Goal: Information Seeking & Learning: Learn about a topic

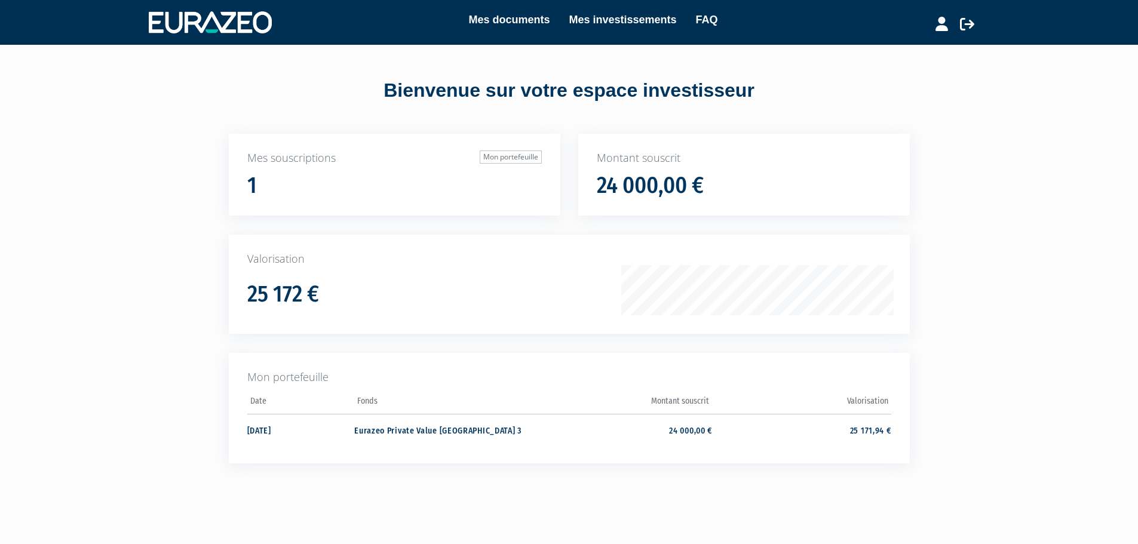
scroll to position [48, 0]
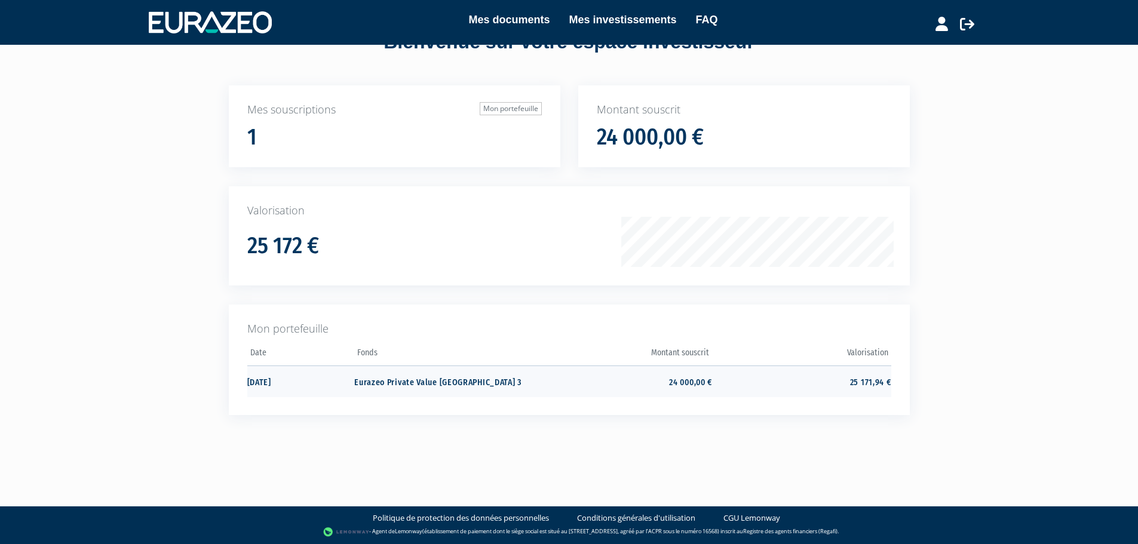
click at [854, 383] on td "25 171,94 €" at bounding box center [801, 381] width 179 height 32
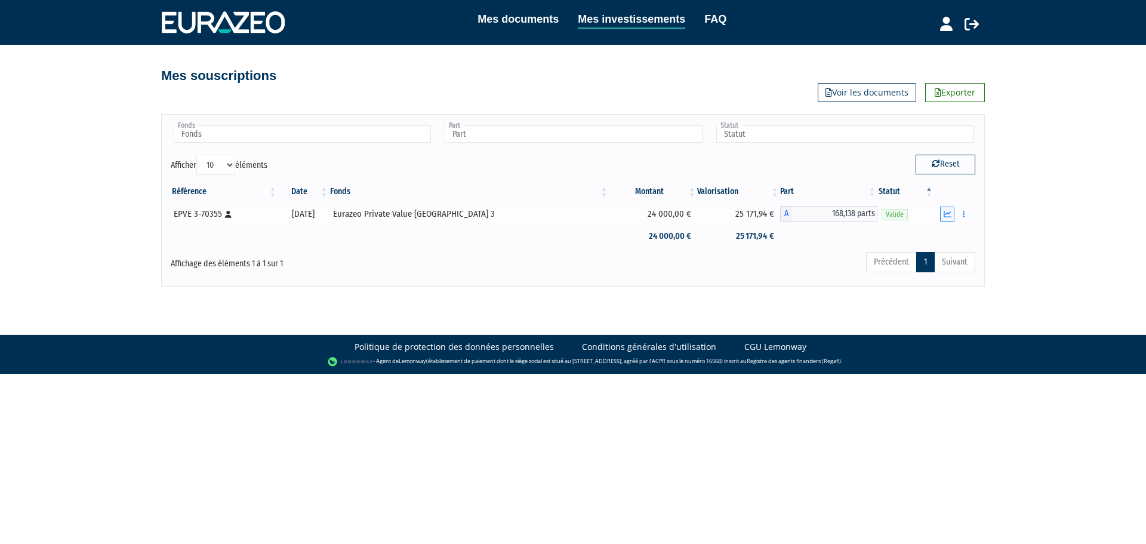
click at [948, 219] on button "button" at bounding box center [947, 214] width 14 height 15
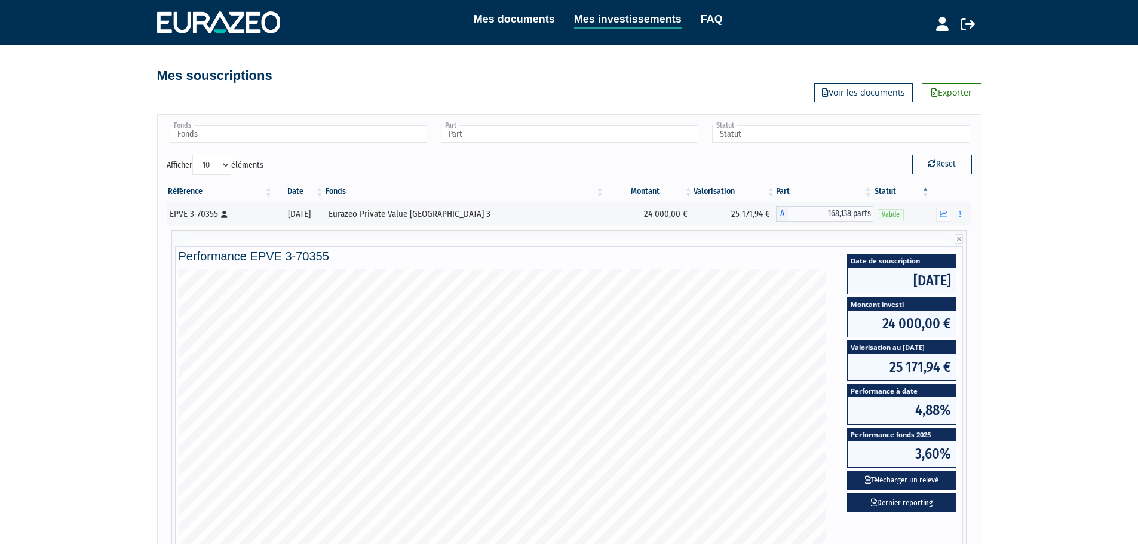
click at [1089, 270] on div "Mes documents Mes investissements FAQ Déconnexion Mes documents Mes investissem…" at bounding box center [569, 328] width 1138 height 657
click at [918, 435] on span "Performance fonds 2025" at bounding box center [901, 434] width 108 height 13
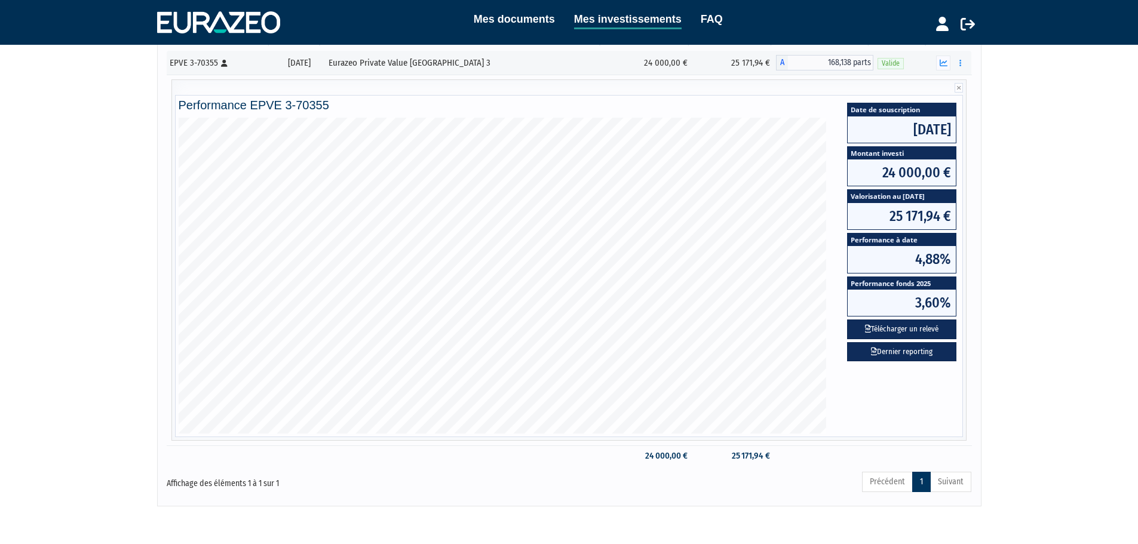
scroll to position [201, 0]
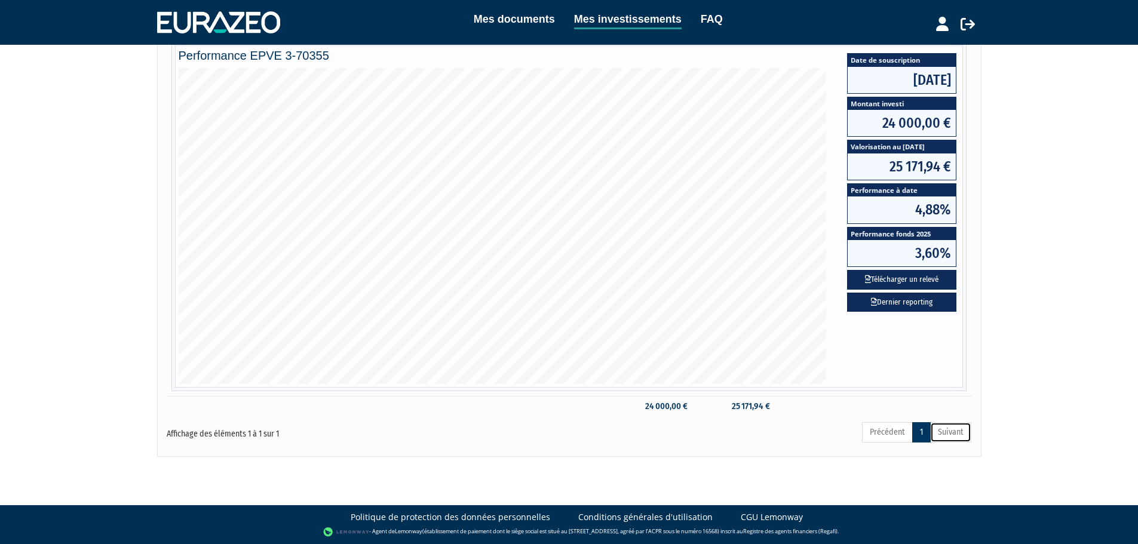
click at [946, 433] on link "Suivant" at bounding box center [950, 432] width 41 height 20
click at [881, 438] on link "Précédent" at bounding box center [887, 432] width 51 height 20
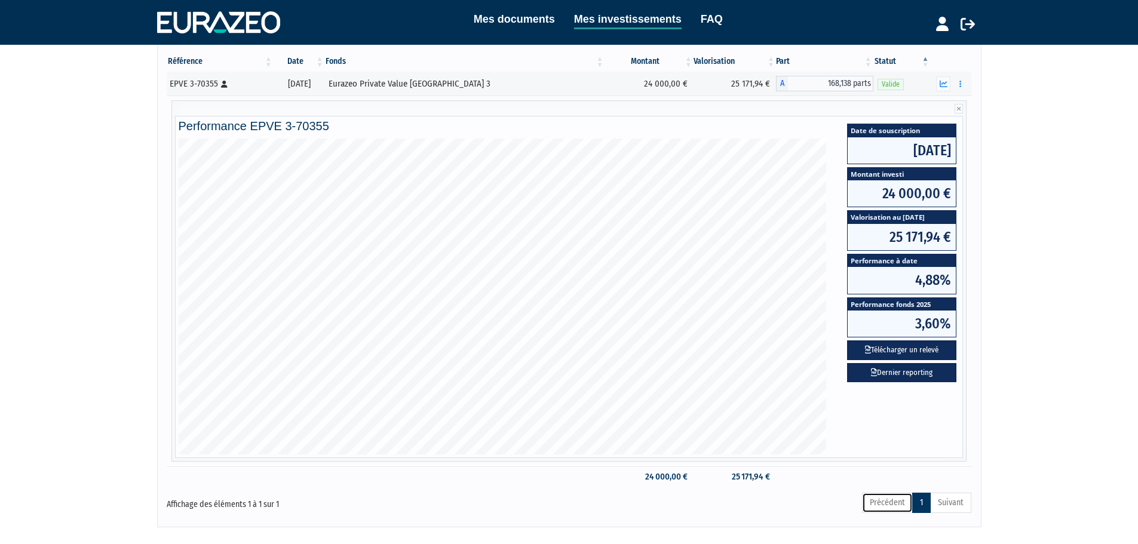
scroll to position [0, 0]
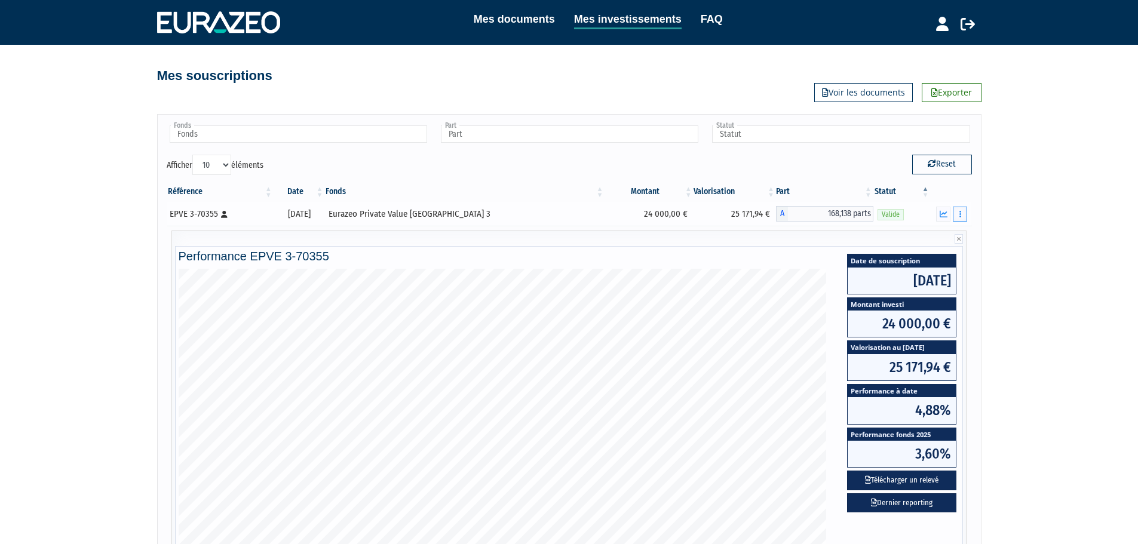
click at [959, 211] on icon "button" at bounding box center [960, 214] width 2 height 8
click at [1015, 208] on div "Mes documents Mes investissements FAQ Déconnexion Mes documents Mes investissem…" at bounding box center [569, 328] width 1138 height 657
click at [548, 21] on link "Mes documents" at bounding box center [514, 19] width 81 height 17
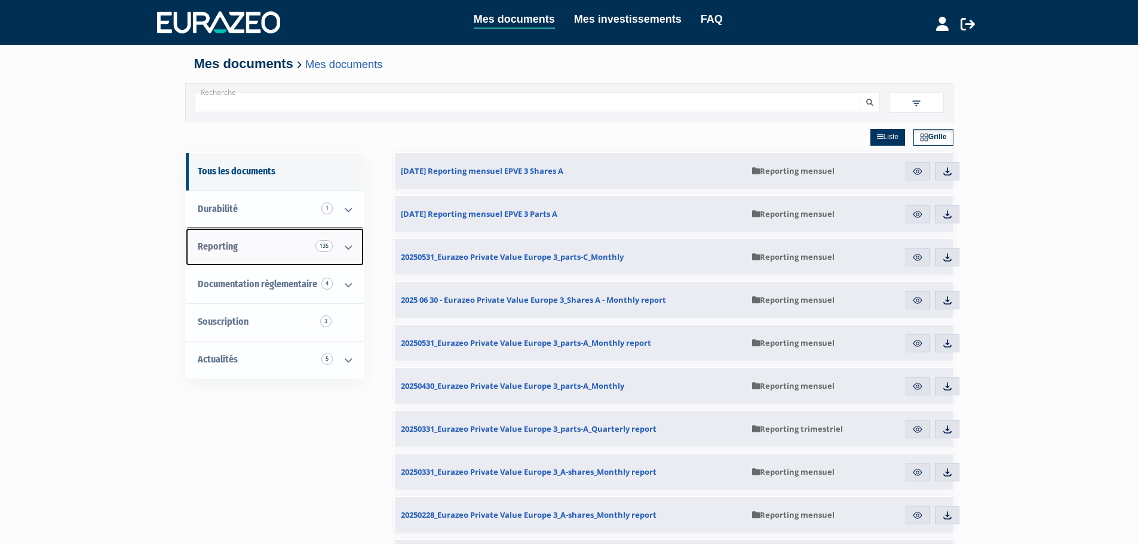
click at [270, 241] on link "Reporting 135" at bounding box center [275, 247] width 178 height 38
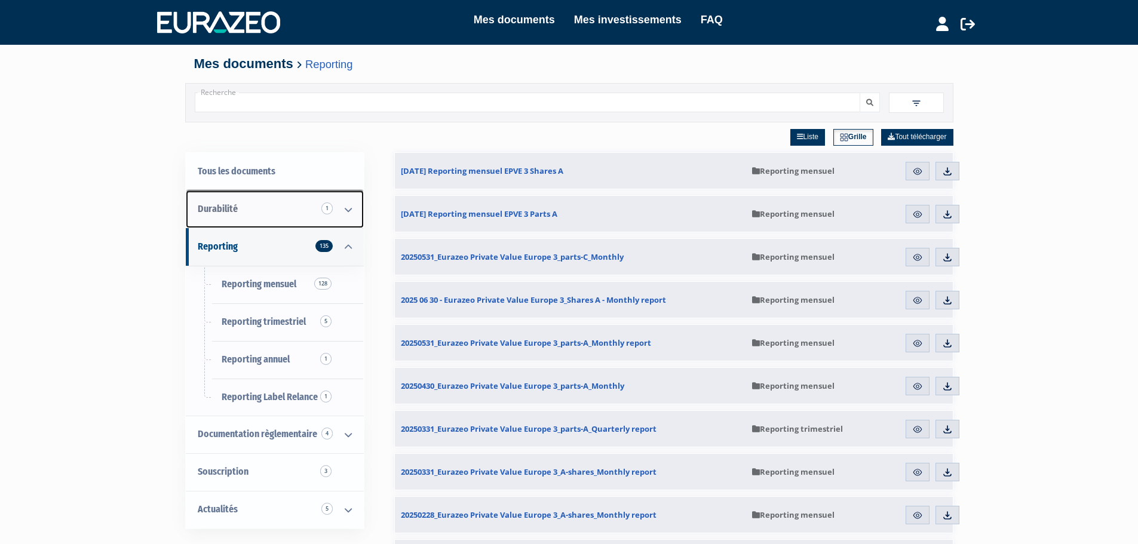
click at [230, 219] on link "Durabilité 1" at bounding box center [275, 209] width 178 height 38
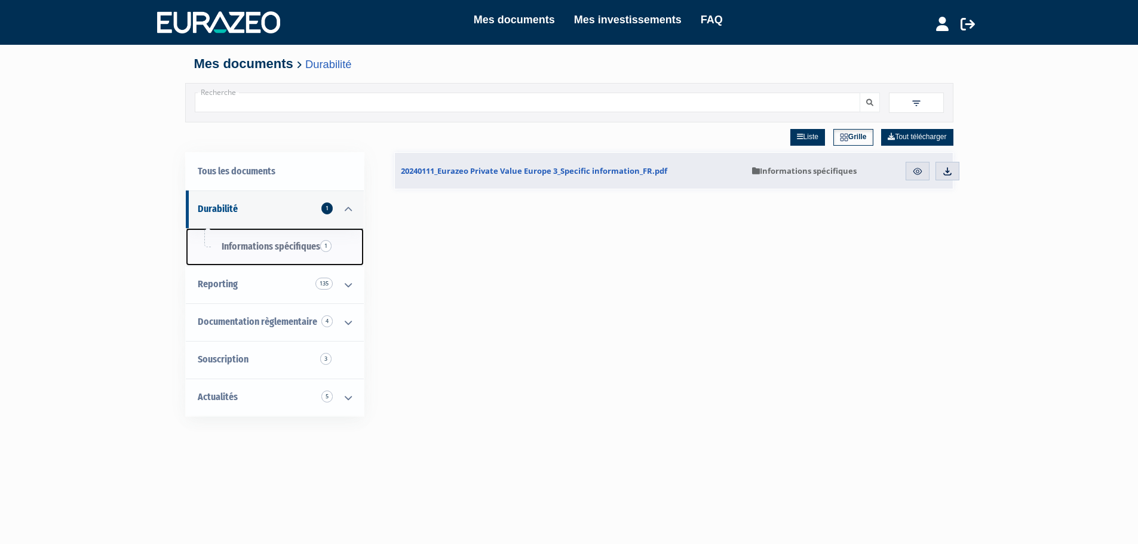
click at [241, 248] on span "Informations spécifiques 1" at bounding box center [271, 246] width 99 height 11
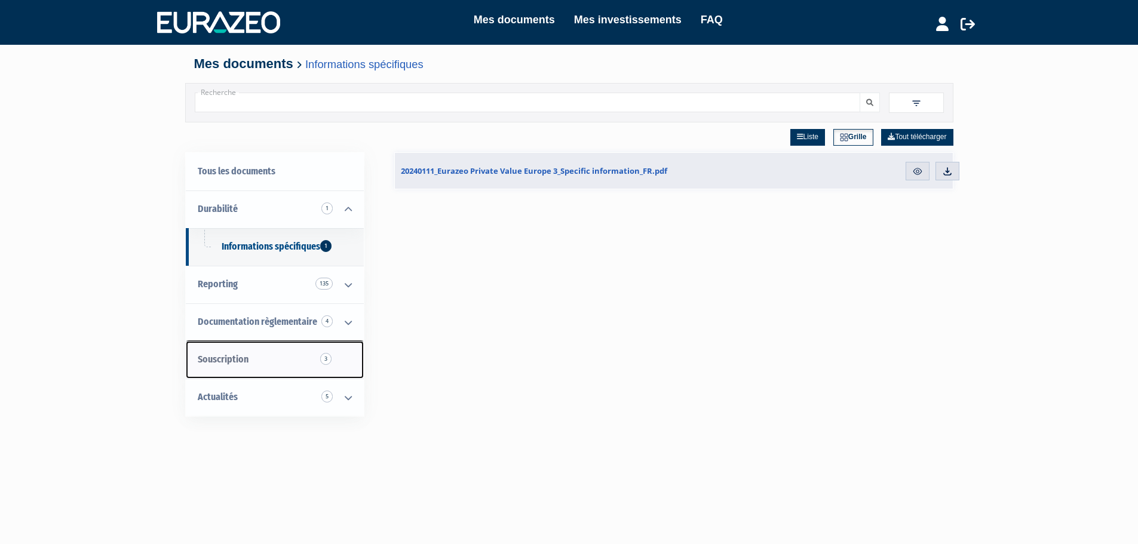
click at [230, 358] on span "Souscription 3" at bounding box center [223, 358] width 51 height 11
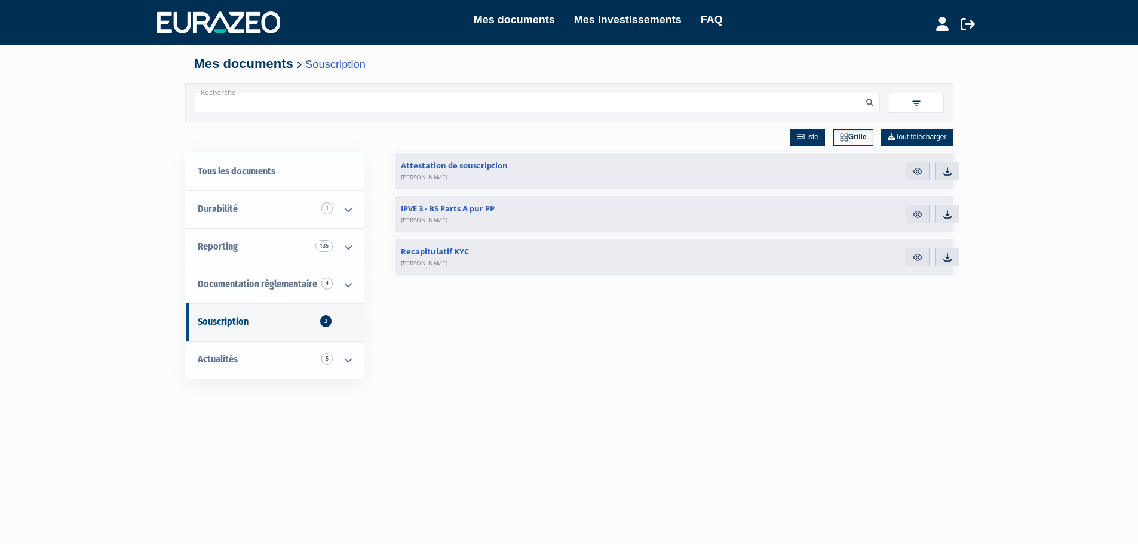
click at [975, 29] on div "Mon profil Mes structures" at bounding box center [936, 22] width 89 height 23
click at [969, 18] on icon at bounding box center [967, 24] width 14 height 14
